Goal: Task Accomplishment & Management: Use online tool/utility

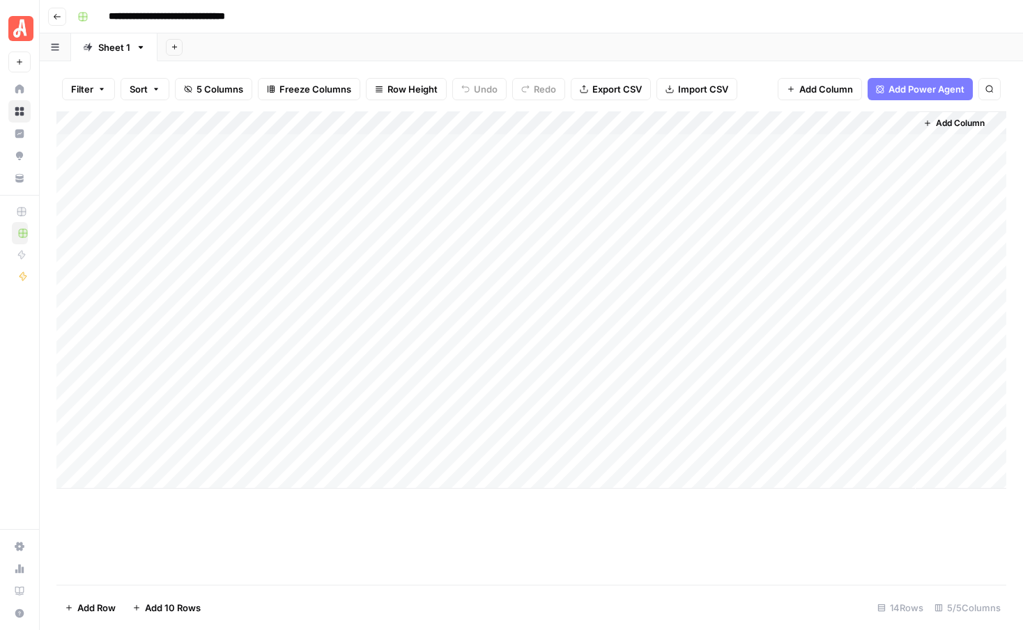
click at [570, 286] on div "Add Column" at bounding box center [530, 300] width 949 height 378
click at [561, 311] on div "Add Column" at bounding box center [530, 300] width 949 height 378
click at [557, 336] on div "Add Column" at bounding box center [530, 300] width 949 height 378
click at [655, 284] on div "Add Column" at bounding box center [530, 300] width 949 height 378
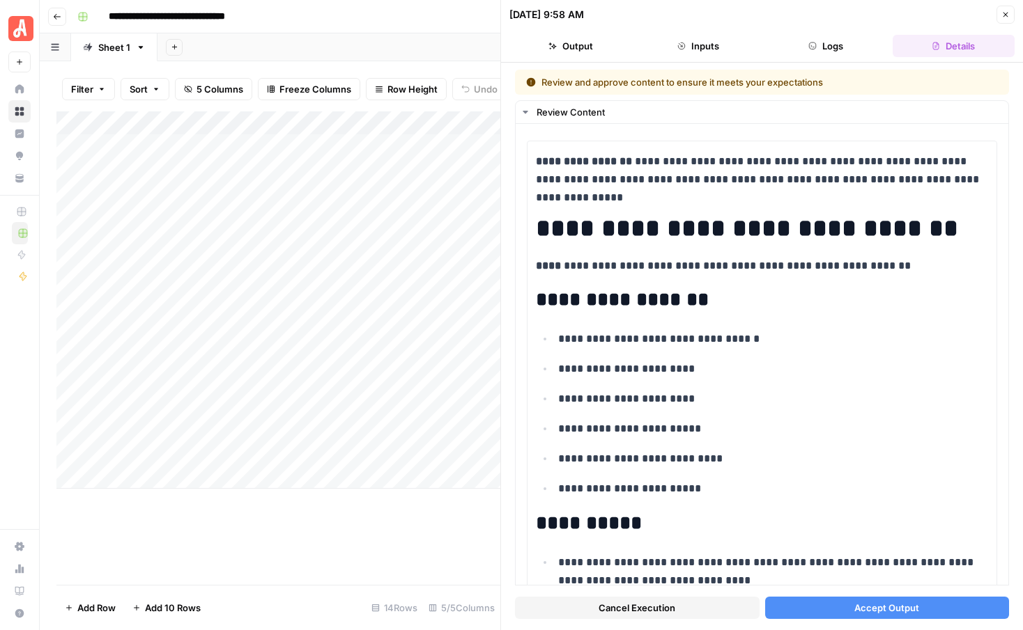
click at [866, 610] on span "Accept Output" at bounding box center [886, 608] width 65 height 14
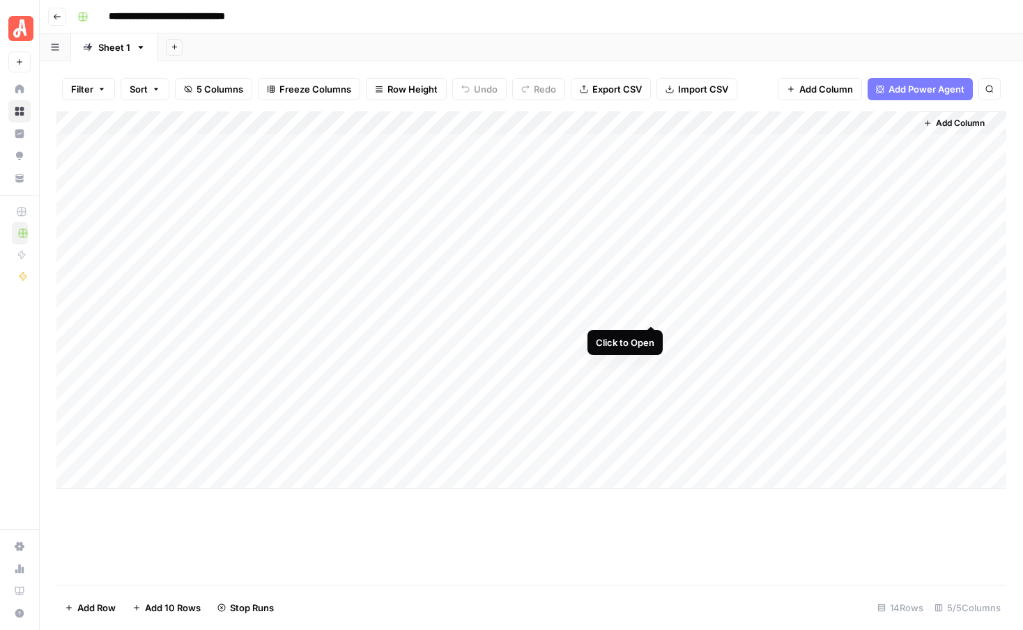
click at [650, 309] on div "Add Column" at bounding box center [530, 300] width 949 height 378
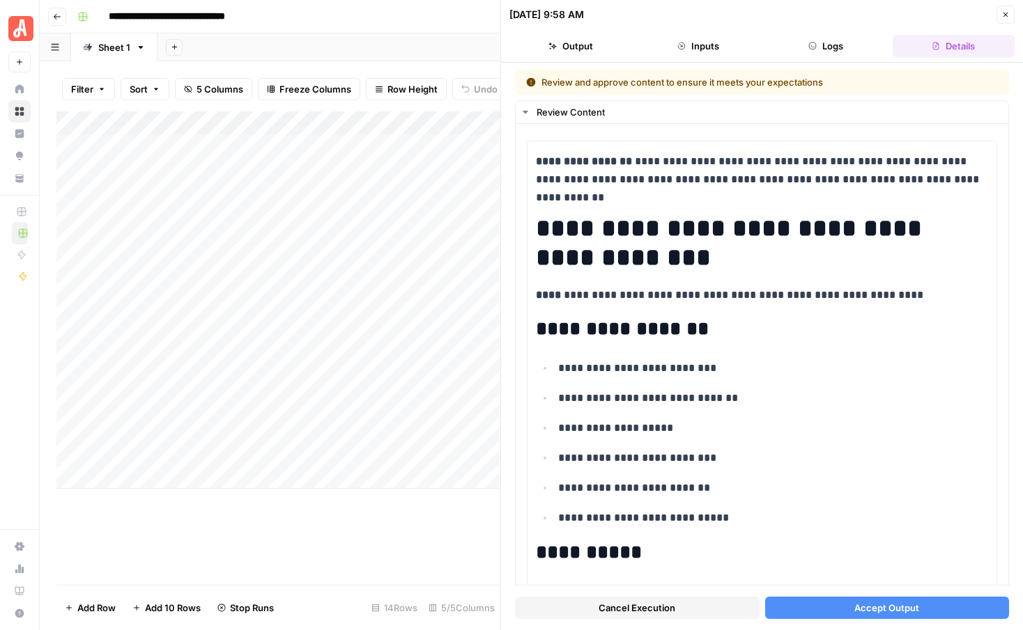
click at [831, 607] on button "Accept Output" at bounding box center [887, 608] width 244 height 22
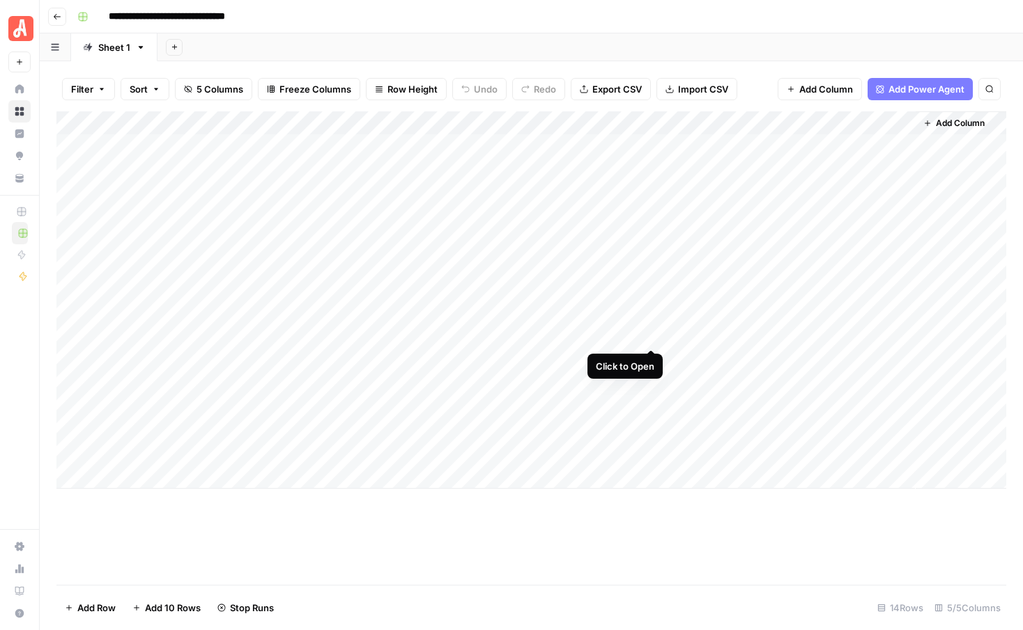
click at [647, 334] on div "Add Column" at bounding box center [530, 300] width 949 height 378
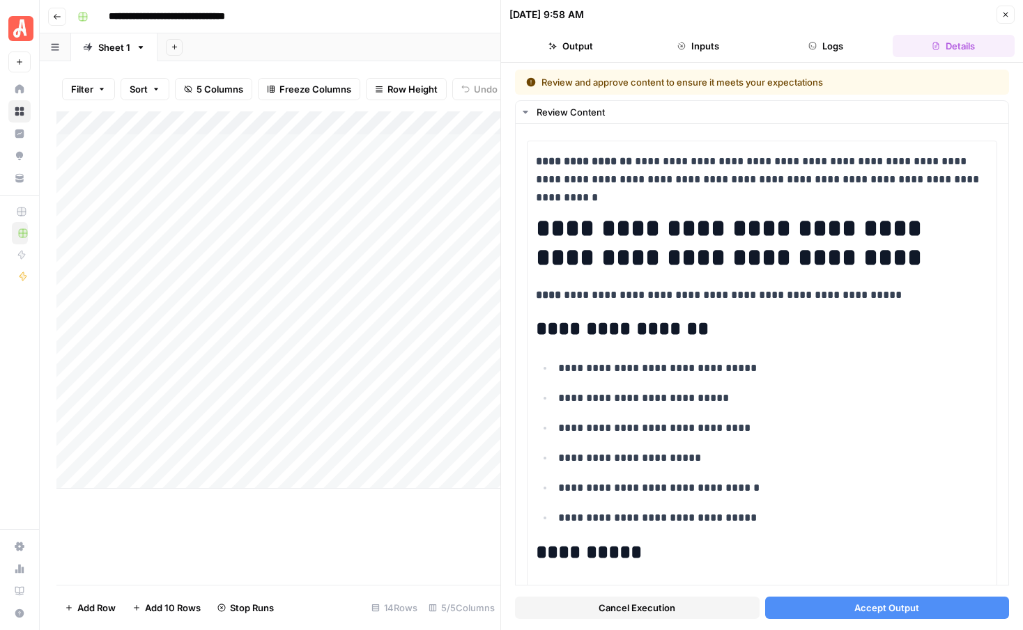
click at [806, 605] on button "Accept Output" at bounding box center [887, 608] width 244 height 22
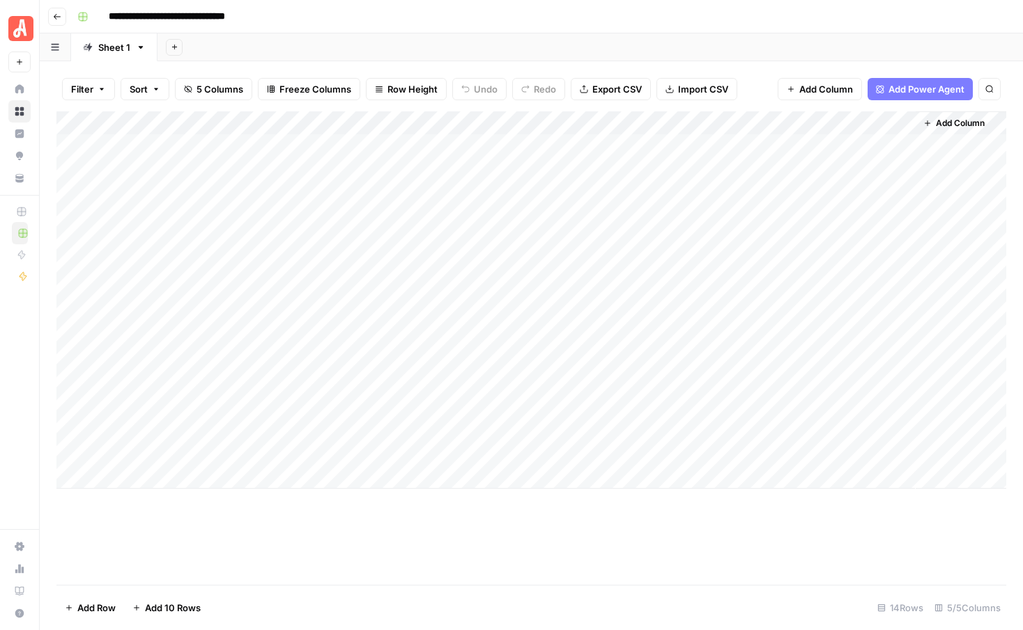
click at [281, 357] on div "Add Column" at bounding box center [530, 300] width 949 height 378
type textarea "**********"
click at [289, 402] on div "Add Column" at bounding box center [530, 300] width 949 height 378
click at [287, 385] on div "Add Column" at bounding box center [530, 300] width 949 height 378
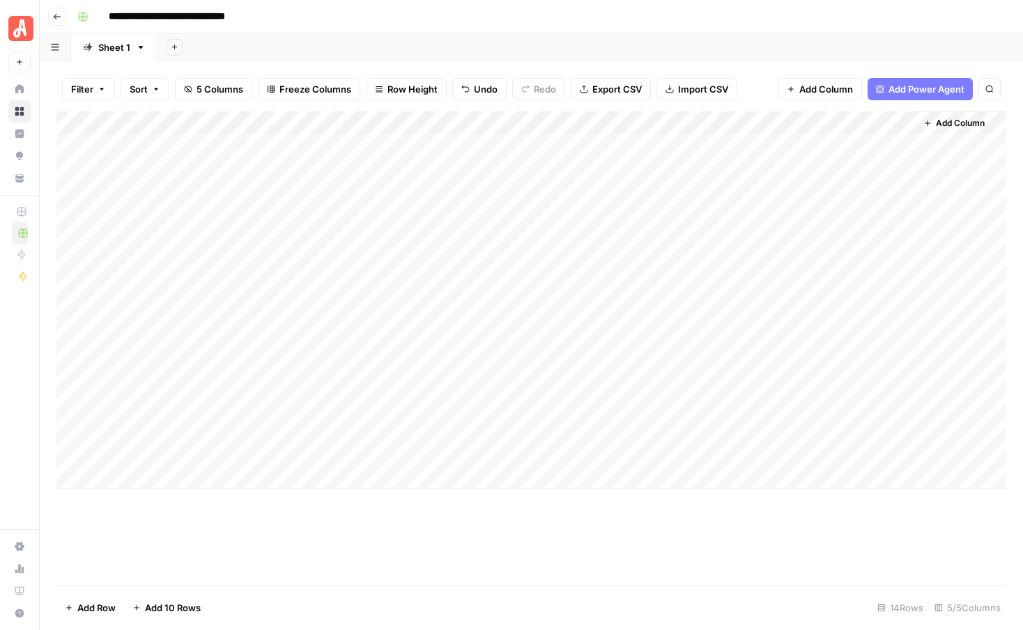
click at [302, 380] on div "Add Column" at bounding box center [530, 300] width 949 height 378
type textarea "**********"
click at [240, 407] on div "Add Column" at bounding box center [530, 300] width 949 height 378
click at [343, 405] on div "Add Column" at bounding box center [530, 300] width 949 height 378
click at [343, 405] on textarea at bounding box center [352, 408] width 244 height 20
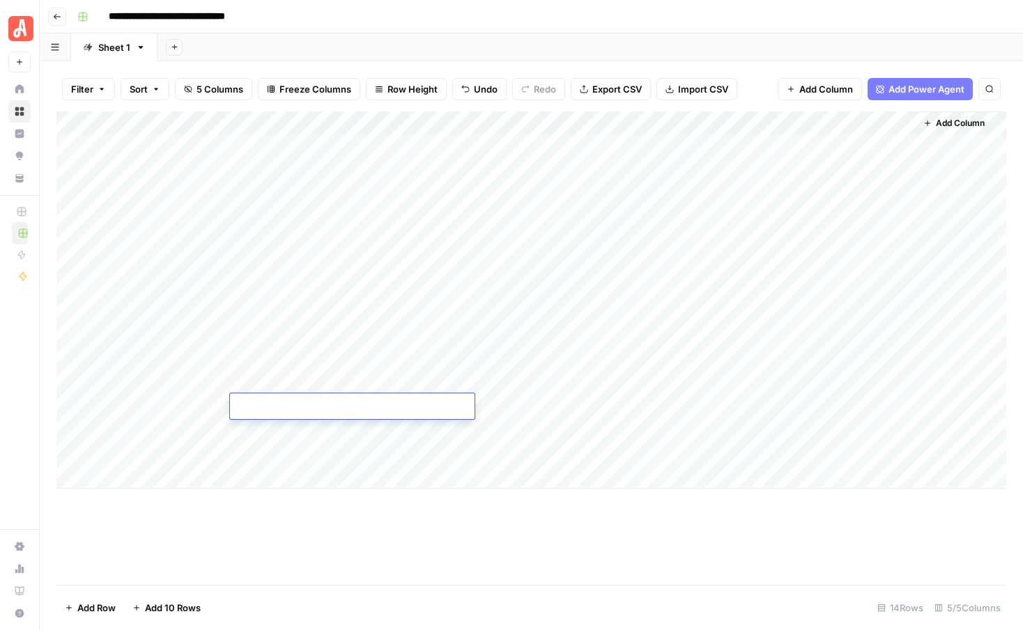
type textarea "**********"
click at [426, 452] on div "Add Column" at bounding box center [530, 300] width 949 height 378
click at [564, 359] on div "Add Column" at bounding box center [530, 300] width 949 height 378
click at [564, 384] on div "Add Column" at bounding box center [530, 300] width 949 height 378
click at [569, 407] on div "Add Column" at bounding box center [530, 300] width 949 height 378
